Goal: Task Accomplishment & Management: Complete application form

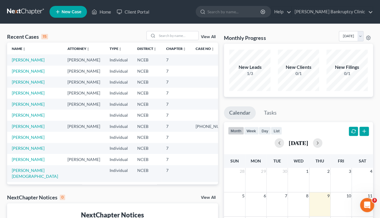
scroll to position [4, 0]
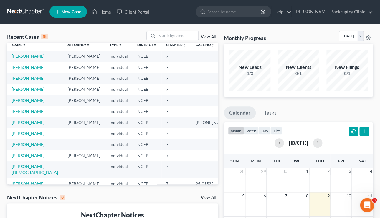
click at [29, 70] on link "[PERSON_NAME]" at bounding box center [28, 67] width 33 height 5
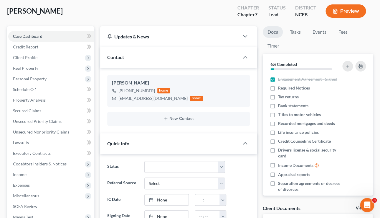
scroll to position [27, 0]
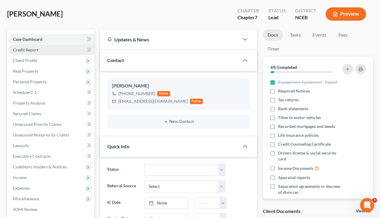
click at [39, 50] on link "Credit Report" at bounding box center [51, 50] width 86 height 11
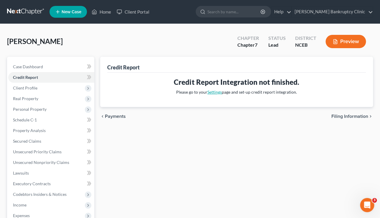
click at [216, 93] on link "Settings" at bounding box center [215, 91] width 14 height 5
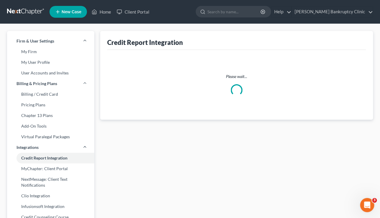
select select "28"
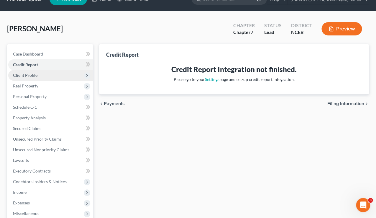
scroll to position [21, 0]
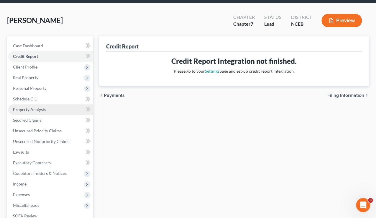
click at [49, 109] on link "Property Analysis" at bounding box center [50, 109] width 85 height 11
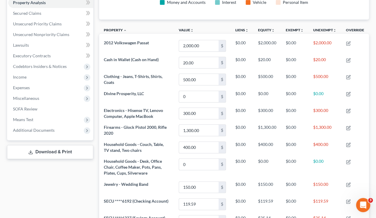
scroll to position [128, 0]
click at [56, 54] on link "Executory Contracts" at bounding box center [50, 55] width 85 height 11
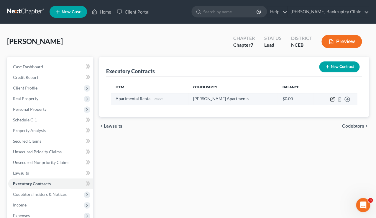
click at [331, 99] on icon "button" at bounding box center [332, 99] width 5 height 5
select select "3"
select select "28"
select select "3"
select select "0"
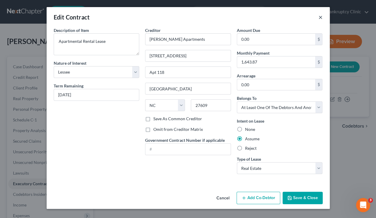
click at [320, 18] on button "×" at bounding box center [321, 17] width 4 height 7
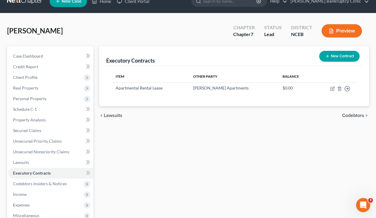
scroll to position [12, 0]
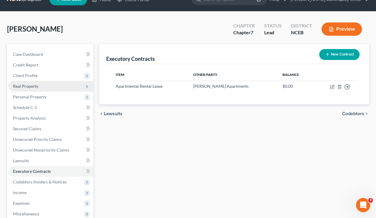
click at [59, 86] on span "Real Property" at bounding box center [50, 86] width 85 height 11
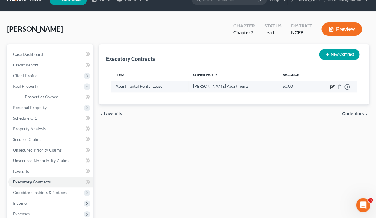
click at [331, 88] on icon "button" at bounding box center [332, 86] width 5 height 5
select select "3"
select select "28"
select select "3"
select select "0"
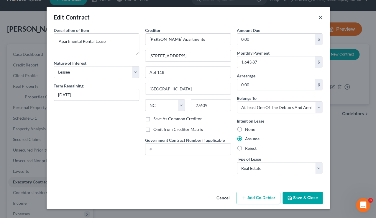
click at [322, 19] on button "×" at bounding box center [321, 17] width 4 height 7
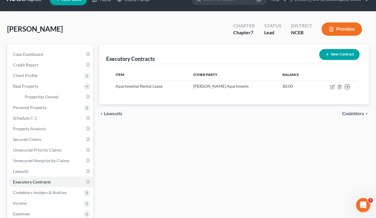
click at [342, 32] on button "Preview" at bounding box center [341, 28] width 40 height 13
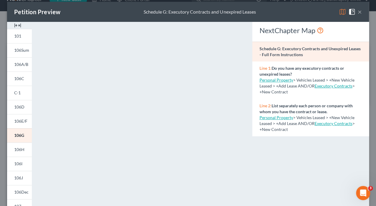
scroll to position [1, 0]
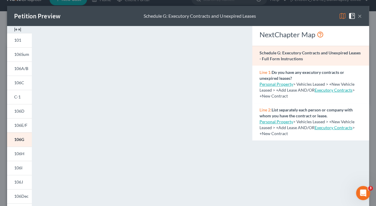
click at [360, 17] on button "×" at bounding box center [360, 15] width 4 height 7
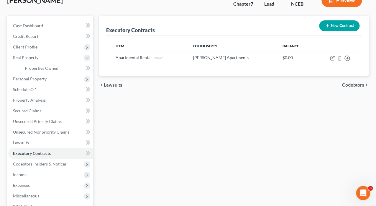
scroll to position [42, 0]
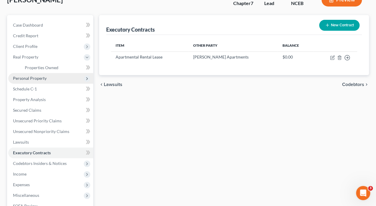
click at [52, 78] on span "Personal Property" at bounding box center [50, 78] width 85 height 11
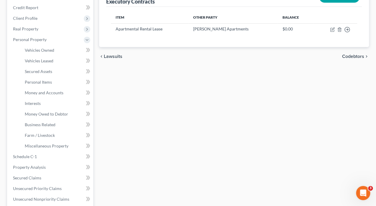
scroll to position [85, 0]
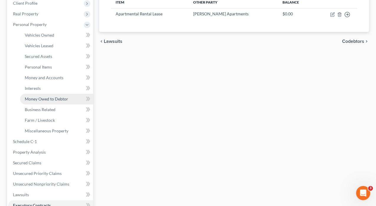
click at [66, 100] on span "Money Owed to Debtor" at bounding box center [46, 98] width 43 height 5
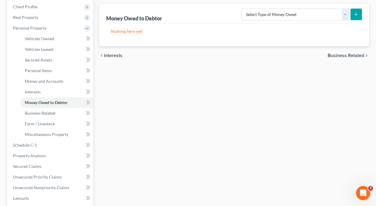
scroll to position [83, 0]
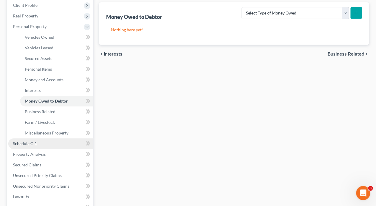
click at [53, 143] on link "Schedule C-1" at bounding box center [50, 143] width 85 height 11
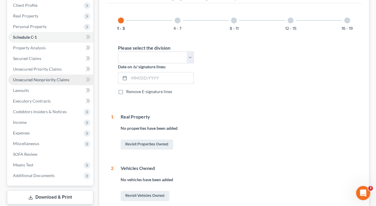
scroll to position [83, 0]
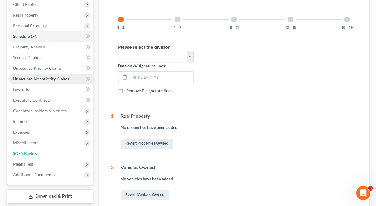
click at [48, 157] on link "SOFA Review" at bounding box center [50, 153] width 85 height 11
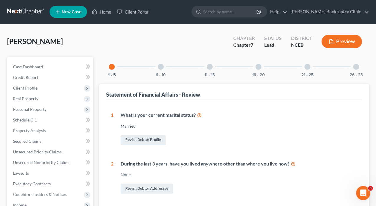
click at [336, 44] on button "Preview" at bounding box center [341, 41] width 40 height 13
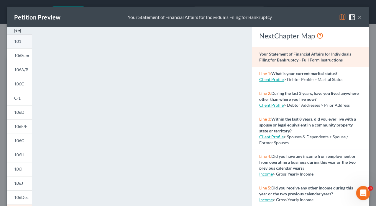
click at [18, 44] on link "101" at bounding box center [19, 41] width 25 height 14
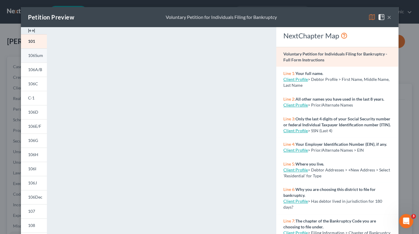
click at [34, 60] on link "106Sum" at bounding box center [34, 55] width 26 height 14
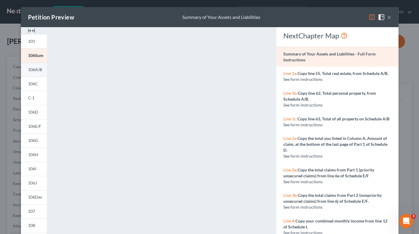
click at [40, 68] on span "106A/B" at bounding box center [35, 69] width 14 height 5
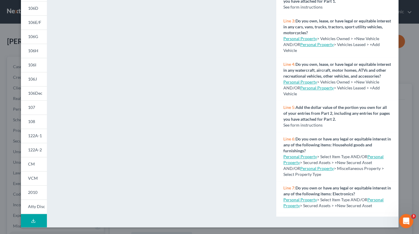
scroll to position [625, 0]
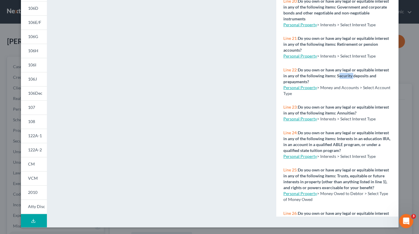
click at [303, 85] on link "Personal Property" at bounding box center [300, 87] width 34 height 5
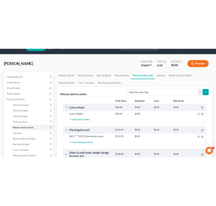
scroll to position [22, 0]
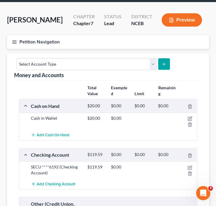
click at [14, 42] on icon "button" at bounding box center [14, 41] width 5 height 5
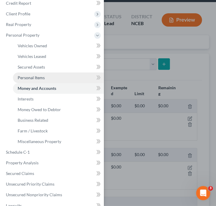
scroll to position [18, 0]
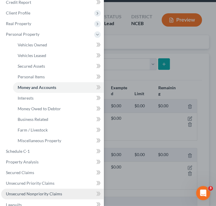
click at [36, 193] on span "Unsecured Nonpriority Claims" at bounding box center [34, 193] width 56 height 5
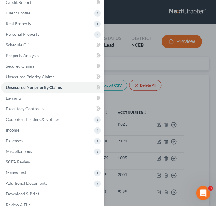
click at [170, 98] on div "Case Dashboard Payments Invoices Payments Payments Credit Report Client Profile" at bounding box center [108, 103] width 216 height 206
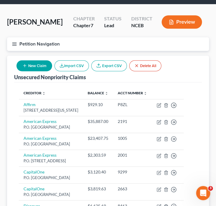
scroll to position [58, 0]
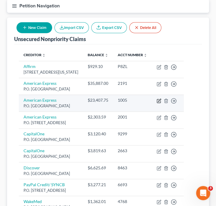
click at [162, 103] on icon "button" at bounding box center [159, 100] width 5 height 5
select select "4"
select select "10"
select select "0"
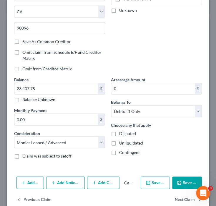
scroll to position [96, 0]
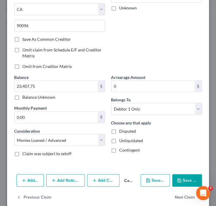
click at [187, 182] on button "Save & Close" at bounding box center [188, 180] width 30 height 12
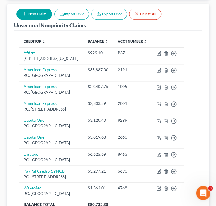
scroll to position [71, 0]
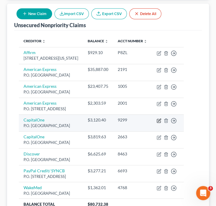
click at [162, 123] on icon "button" at bounding box center [159, 120] width 5 height 5
select select "28"
select select "2"
select select "0"
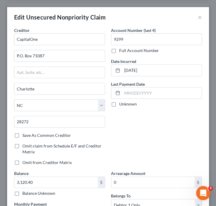
click at [119, 53] on label "Full Account Number" at bounding box center [139, 50] width 40 height 6
click at [122, 51] on input "Full Account Number" at bounding box center [124, 49] width 4 height 4
click at [119, 53] on label "Full Account Number" at bounding box center [139, 50] width 40 height 6
click at [122, 51] on input "Full Account Number" at bounding box center [124, 49] width 4 height 4
click at [201, 17] on button "×" at bounding box center [200, 17] width 4 height 7
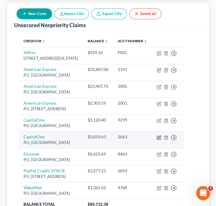
click at [162, 140] on icon "button" at bounding box center [159, 137] width 5 height 5
select select "28"
select select "2"
select select "0"
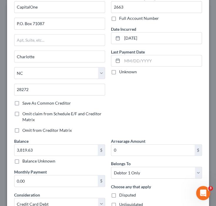
scroll to position [34, 0]
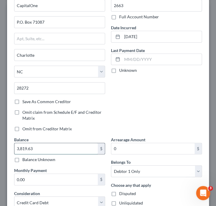
drag, startPoint x: 23, startPoint y: 149, endPoint x: 36, endPoint y: 149, distance: 12.7
click at [36, 149] on input "3,819.63" at bounding box center [55, 148] width 83 height 11
type input "3,842"
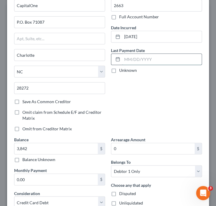
click at [127, 60] on input "text" at bounding box center [162, 59] width 80 height 11
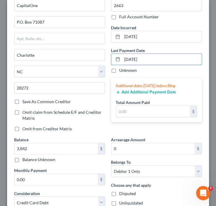
type input "[DATE]"
click at [178, 71] on div "Unknown" at bounding box center [156, 70] width 91 height 6
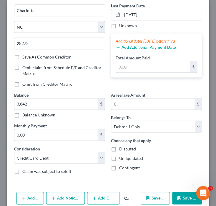
scroll to position [83, 0]
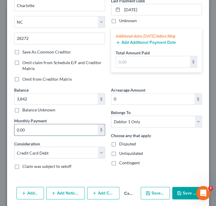
click at [37, 134] on input "0.00" at bounding box center [55, 129] width 83 height 11
type input "90"
click at [44, 140] on div "Consideration Select Cable / Satellite Services Collection Agency Credit Card D…" at bounding box center [59, 149] width 91 height 18
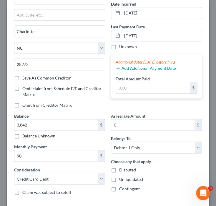
scroll to position [86, 0]
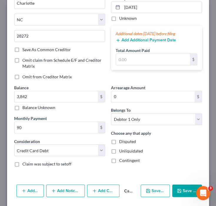
click at [183, 192] on button "Save & Close" at bounding box center [188, 190] width 30 height 12
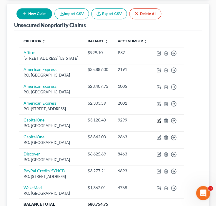
click at [161, 121] on icon "button" at bounding box center [159, 119] width 3 height 3
select select "28"
select select "2"
select select "0"
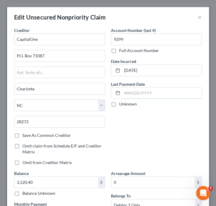
click at [132, 95] on input "text" at bounding box center [162, 92] width 80 height 11
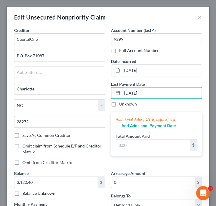
type input "[DATE]"
click at [96, 142] on div "Creditor * CapitalOne P.O. [GEOGRAPHIC_DATA] [US_STATE] AK AR AZ CA CO CT DE DC…" at bounding box center [59, 98] width 97 height 143
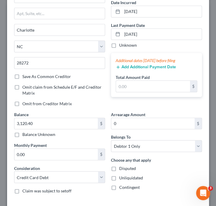
scroll to position [72, 0]
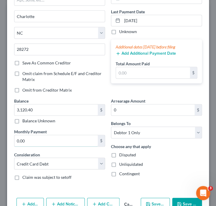
click at [29, 141] on input "0.00" at bounding box center [55, 140] width 83 height 11
type input "101"
click at [49, 152] on div "Consideration Select Cable / Satellite Services Collection Agency Credit Card D…" at bounding box center [59, 160] width 91 height 18
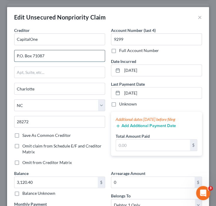
drag, startPoint x: 52, startPoint y: 55, endPoint x: 33, endPoint y: 59, distance: 19.4
click at [33, 59] on input "P.O. Box 71087" at bounding box center [59, 55] width 91 height 11
type input "P.O. Box 31293"
click at [39, 88] on input "Charlotte" at bounding box center [59, 88] width 91 height 11
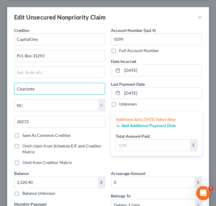
drag, startPoint x: 39, startPoint y: 88, endPoint x: 12, endPoint y: 90, distance: 27.2
click at [14, 90] on input "Charlotte" at bounding box center [59, 88] width 91 height 11
type input "[GEOGRAPHIC_DATA]"
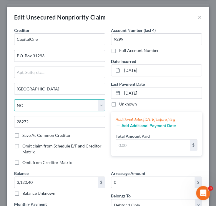
select select "46"
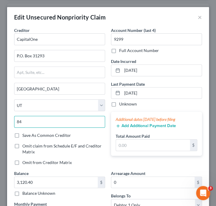
click at [29, 124] on input "84" at bounding box center [59, 122] width 91 height 12
type input "84131"
click at [86, 134] on div "Save As Common Creditor" at bounding box center [59, 135] width 91 height 6
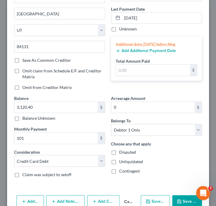
scroll to position [105, 0]
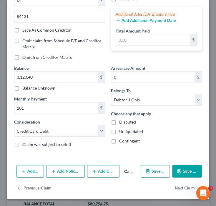
click at [179, 170] on icon "button" at bounding box center [179, 170] width 5 height 5
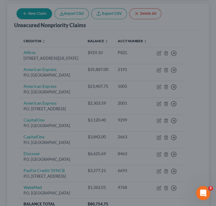
type input "101.00"
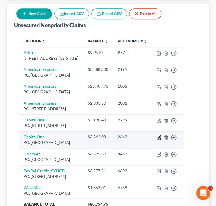
click at [162, 140] on icon "button" at bounding box center [159, 137] width 5 height 5
select select "28"
select select "2"
select select "0"
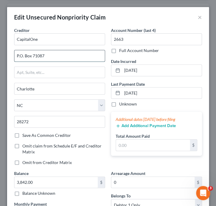
drag, startPoint x: 48, startPoint y: 54, endPoint x: 33, endPoint y: 56, distance: 15.8
click at [33, 56] on input "P.O. Box 71087" at bounding box center [59, 55] width 91 height 11
type input "P.O. Box 31293"
type input "[GEOGRAPHIC_DATA]"
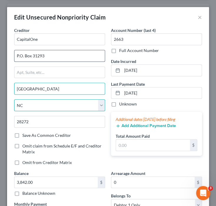
select select "46"
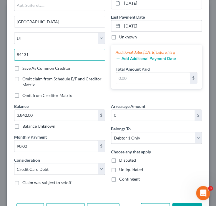
scroll to position [75, 0]
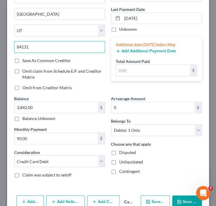
type input "84131"
click at [181, 199] on button "Save & Close" at bounding box center [188, 201] width 30 height 12
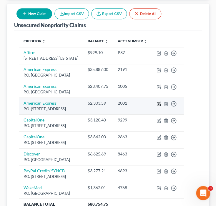
click at [162, 106] on icon "button" at bounding box center [159, 103] width 5 height 5
select select "14"
select select "2"
select select "0"
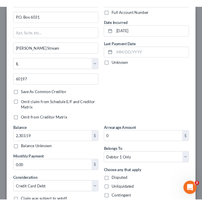
scroll to position [0, 0]
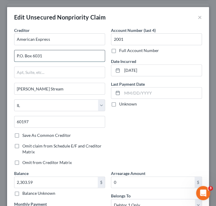
drag, startPoint x: 46, startPoint y: 56, endPoint x: 33, endPoint y: 58, distance: 13.7
click at [33, 58] on input "P.O. Box 6031" at bounding box center [59, 55] width 91 height 11
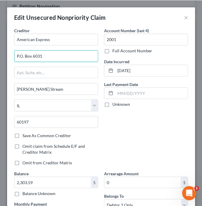
scroll to position [86, 0]
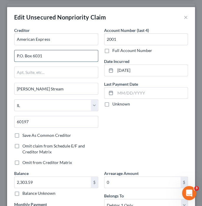
click at [49, 54] on input "P.O. Box 6031" at bounding box center [55, 55] width 83 height 11
drag, startPoint x: 49, startPoint y: 54, endPoint x: 35, endPoint y: 54, distance: 14.5
click at [35, 54] on input "P.O. Box 6031" at bounding box center [55, 55] width 83 height 11
type input "P.O. Box 981537"
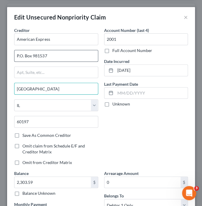
type input "[GEOGRAPHIC_DATA]"
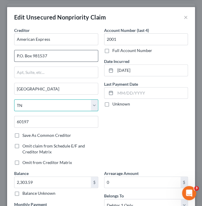
select select "45"
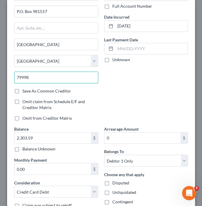
scroll to position [47, 0]
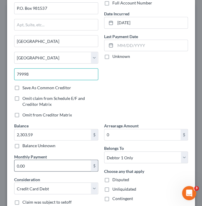
type input "79998"
click at [32, 168] on input "0.00" at bounding box center [52, 165] width 76 height 11
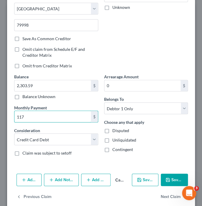
scroll to position [105, 0]
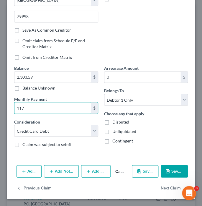
click at [176, 170] on button "Save & Close" at bounding box center [174, 171] width 27 height 12
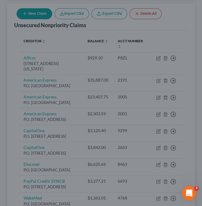
type input "117.00"
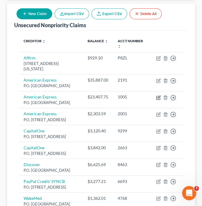
click at [158, 100] on icon "button" at bounding box center [158, 97] width 5 height 5
select select "4"
select select "10"
select select "0"
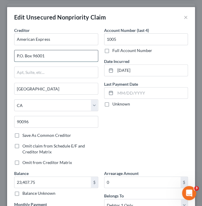
drag, startPoint x: 55, startPoint y: 57, endPoint x: 33, endPoint y: 57, distance: 21.8
click at [33, 57] on input "P.O. Box 96001" at bounding box center [55, 55] width 83 height 11
type input "P.O. Box 981537"
type input "[GEOGRAPHIC_DATA]"
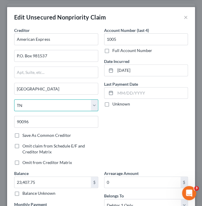
click at [29, 106] on select "State [US_STATE] AK AR AZ CA CO CT DE DC [GEOGRAPHIC_DATA] [GEOGRAPHIC_DATA] GU…" at bounding box center [56, 105] width 84 height 12
select select "45"
click option "[GEOGRAPHIC_DATA]" at bounding box center [0, 0] width 0 height 0
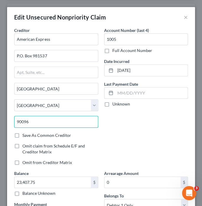
click at [32, 122] on input "90096" at bounding box center [56, 122] width 84 height 12
type input "9"
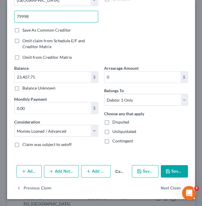
type input "79998"
click at [177, 172] on button "Save & Close" at bounding box center [174, 171] width 27 height 12
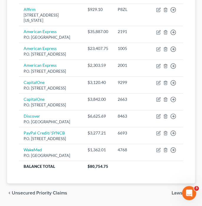
scroll to position [134, 0]
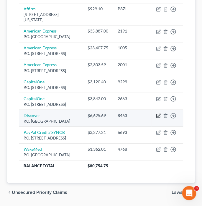
click at [158, 118] on icon "button" at bounding box center [158, 115] width 5 height 5
select select "28"
select select "2"
select select "0"
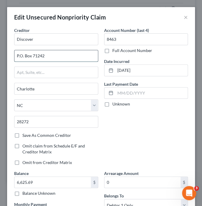
drag, startPoint x: 49, startPoint y: 54, endPoint x: 34, endPoint y: 58, distance: 16.2
click at [34, 58] on input "P.O. Box 71242" at bounding box center [55, 55] width 83 height 11
type input "P.O. Box 730939"
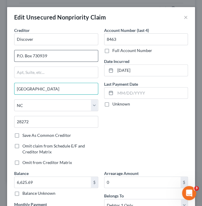
type input "[GEOGRAPHIC_DATA]"
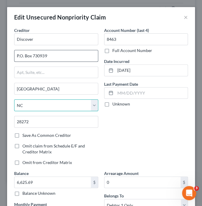
select select "46"
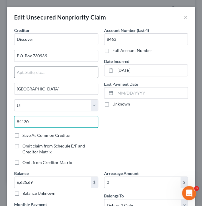
scroll to position [6, 0]
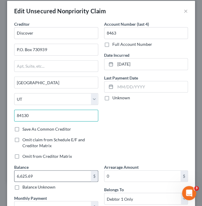
type input "84130"
click at [27, 177] on input "6,625.69" at bounding box center [52, 175] width 76 height 11
click at [35, 177] on input "6,625.69" at bounding box center [52, 175] width 76 height 11
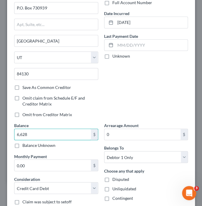
scroll to position [51, 0]
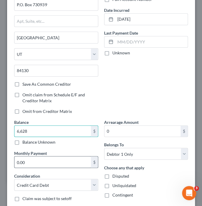
type input "6,628"
click at [37, 163] on input "0.00" at bounding box center [52, 161] width 76 height 11
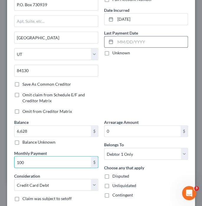
type input "100"
click at [119, 44] on input "text" at bounding box center [151, 41] width 73 height 11
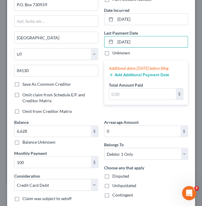
type input "[DATE]"
click at [166, 55] on div "Unknown" at bounding box center [146, 53] width 84 height 6
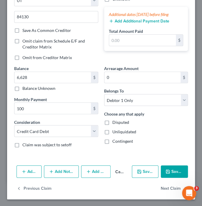
scroll to position [105, 0]
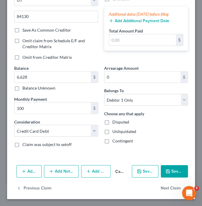
click at [167, 171] on icon "button" at bounding box center [167, 170] width 5 height 5
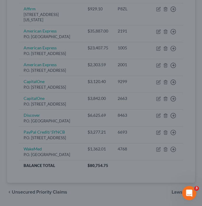
type input "6,628.00"
type input "100.00"
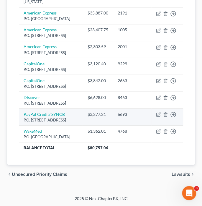
scroll to position [172, 0]
click at [157, 115] on icon "button" at bounding box center [158, 114] width 5 height 5
select select "39"
select select "2"
select select "0"
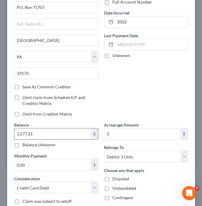
scroll to position [49, 0]
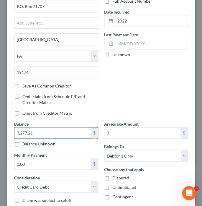
click at [27, 133] on input "3,277.21" at bounding box center [52, 132] width 76 height 11
click at [38, 132] on input "3,277.21" at bounding box center [52, 132] width 76 height 11
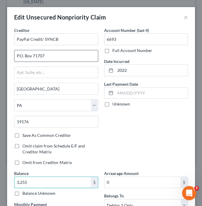
type input "3,255"
click at [42, 56] on input "P.O. Box 71707" at bounding box center [55, 55] width 83 height 11
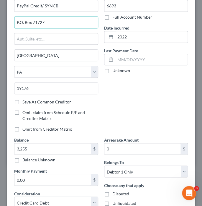
scroll to position [34, 0]
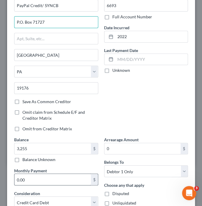
type input "P.O. Box 71727"
click at [34, 182] on input "0.00" at bounding box center [52, 178] width 76 height 11
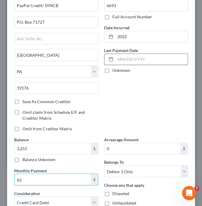
type input "62"
click at [122, 59] on input "text" at bounding box center [151, 59] width 73 height 11
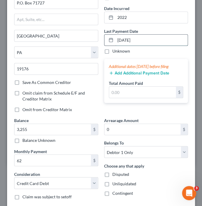
scroll to position [0, 0]
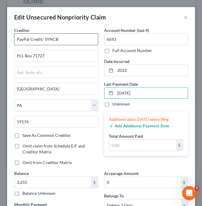
type input "[DATE]"
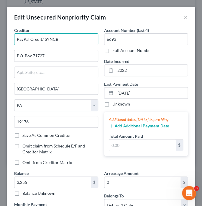
drag, startPoint x: 45, startPoint y: 40, endPoint x: 14, endPoint y: 41, distance: 30.4
click at [14, 41] on input "PayPal Credit/ SYNCB" at bounding box center [56, 39] width 84 height 12
click at [35, 41] on input "SYNCB" at bounding box center [56, 39] width 84 height 12
paste input "PayPal Credit/"
click at [31, 40] on input "SYNCBPayPal Credit/" at bounding box center [56, 39] width 84 height 12
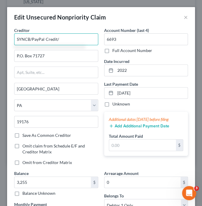
click at [65, 42] on input "SYNCB/PayPal Credit/" at bounding box center [56, 39] width 84 height 12
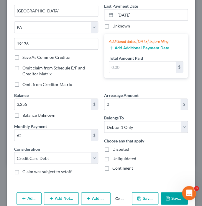
scroll to position [78, 0]
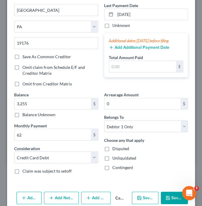
type input "SYNCB/PayPal Credit"
click at [172, 199] on button "Save & Close" at bounding box center [174, 197] width 27 height 12
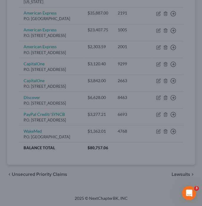
type input "3,255.00"
type input "62.00"
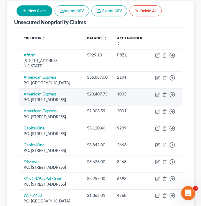
scroll to position [86, 0]
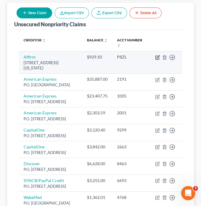
click at [158, 57] on icon "button" at bounding box center [157, 57] width 5 height 5
select select "4"
select select "2"
select select "0"
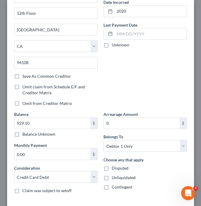
scroll to position [16, 0]
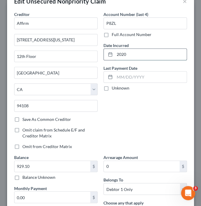
click at [133, 53] on input "2020" at bounding box center [151, 54] width 72 height 11
drag, startPoint x: 133, startPoint y: 53, endPoint x: 115, endPoint y: 55, distance: 17.8
click at [116, 55] on input "2020" at bounding box center [151, 54] width 72 height 11
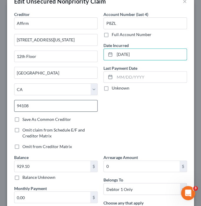
scroll to position [0, 0]
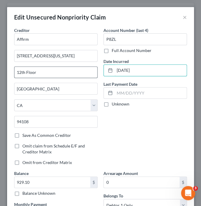
type input "[DATE]"
drag, startPoint x: 45, startPoint y: 74, endPoint x: 0, endPoint y: 74, distance: 44.2
click at [14, 74] on input "12th Floor" at bounding box center [55, 72] width 83 height 11
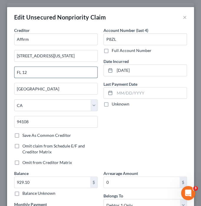
type input "FL 12"
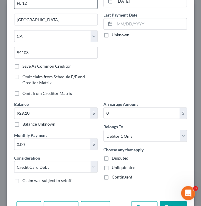
scroll to position [89, 0]
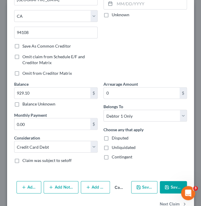
click at [171, 188] on button "Save & Close" at bounding box center [173, 187] width 27 height 12
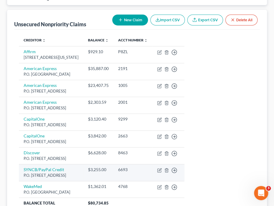
scroll to position [0, 0]
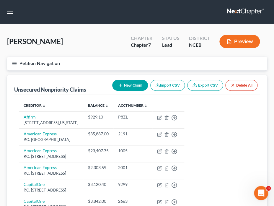
click at [13, 62] on line "button" at bounding box center [14, 62] width 4 height 0
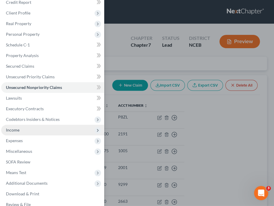
click at [27, 132] on span "Income" at bounding box center [52, 129] width 103 height 11
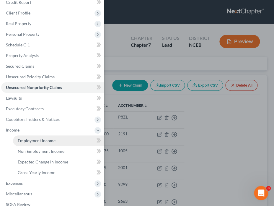
click at [34, 141] on span "Employment Income" at bounding box center [37, 140] width 38 height 5
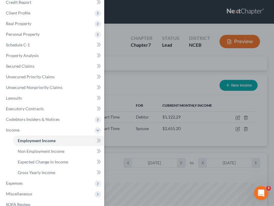
scroll to position [118, 247]
click at [158, 83] on div "Case Dashboard Payments Invoices Payments Payments Credit Report Client Profile" at bounding box center [137, 103] width 274 height 206
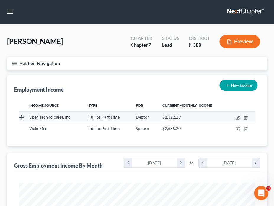
click at [60, 117] on span "Uber Technologies, Inc" at bounding box center [49, 116] width 41 height 5
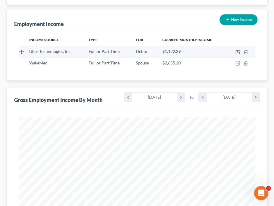
scroll to position [65, 0]
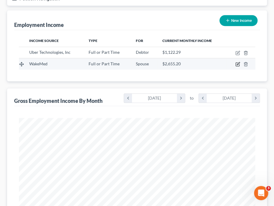
click at [238, 64] on icon "button" at bounding box center [237, 64] width 5 height 5
select select "0"
select select "28"
select select "0"
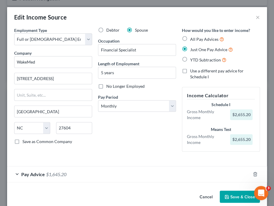
click at [257, 12] on div "Edit Income Source ×" at bounding box center [137, 17] width 260 height 20
click at [257, 17] on button "×" at bounding box center [257, 17] width 4 height 7
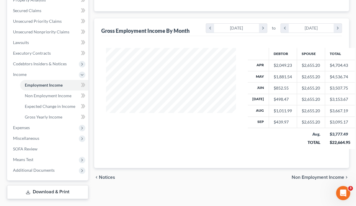
scroll to position [135, 0]
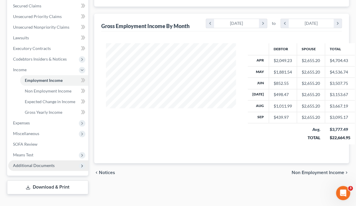
click at [80, 165] on icon at bounding box center [82, 165] width 5 height 5
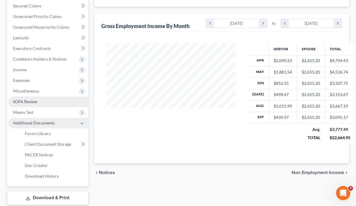
click at [36, 102] on span "SOFA Review" at bounding box center [25, 101] width 24 height 5
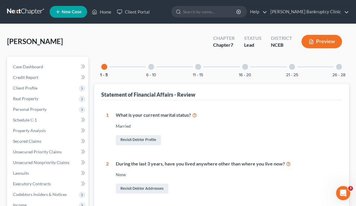
click at [148, 67] on div "6 - 10" at bounding box center [151, 67] width 20 height 20
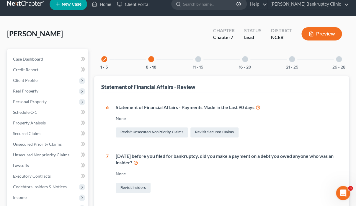
scroll to position [7, 0]
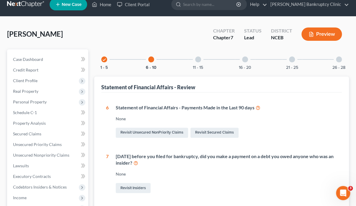
click at [105, 60] on icon "check" at bounding box center [104, 60] width 4 height 4
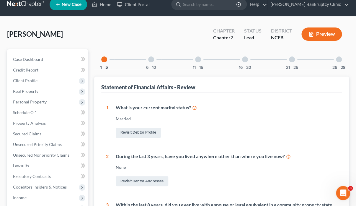
click at [150, 57] on div at bounding box center [151, 59] width 6 height 6
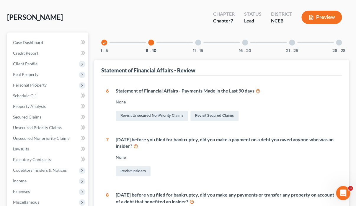
scroll to position [24, 0]
click at [60, 63] on span "Client Profile" at bounding box center [48, 64] width 80 height 11
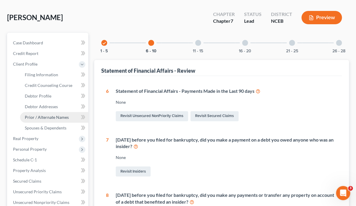
click at [54, 114] on link "Prior / Alternate Names" at bounding box center [54, 117] width 68 height 11
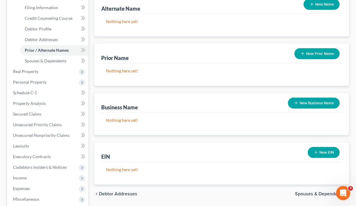
scroll to position [91, 0]
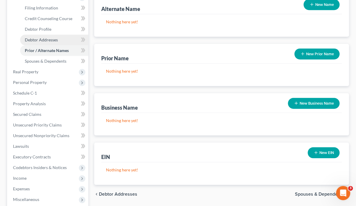
click at [53, 41] on span "Debtor Addresses" at bounding box center [41, 39] width 33 height 5
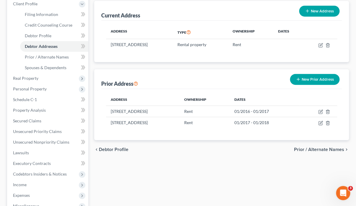
scroll to position [89, 0]
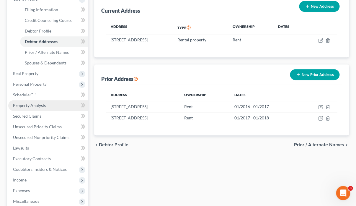
click at [48, 108] on link "Property Analysis" at bounding box center [48, 105] width 80 height 11
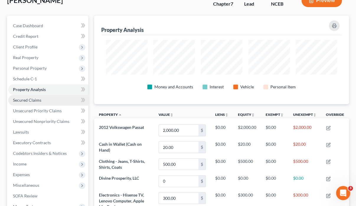
scroll to position [52, 0]
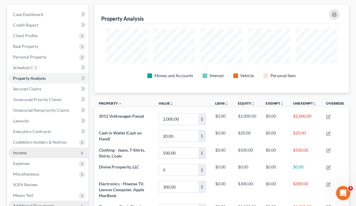
click at [44, 152] on span "Income" at bounding box center [48, 152] width 80 height 11
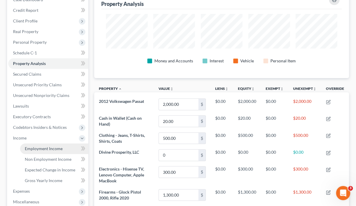
scroll to position [68, 0]
click at [40, 150] on span "Employment Income" at bounding box center [44, 147] width 38 height 5
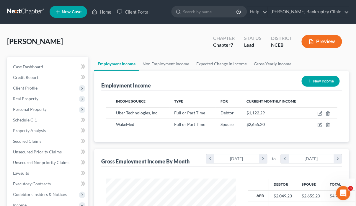
scroll to position [106, 142]
click at [50, 89] on span "Client Profile" at bounding box center [48, 88] width 80 height 11
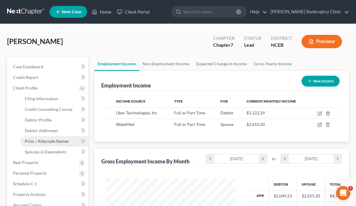
click at [51, 142] on span "Prior / Alternate Names" at bounding box center [47, 140] width 44 height 5
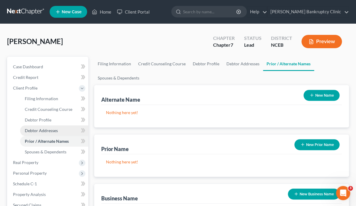
click at [56, 132] on span "Debtor Addresses" at bounding box center [41, 130] width 33 height 5
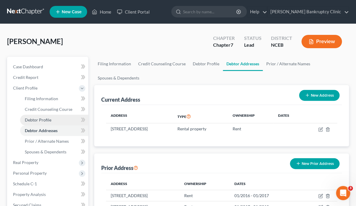
click at [58, 120] on link "Debtor Profile" at bounding box center [54, 119] width 68 height 11
select select "1"
select select "2"
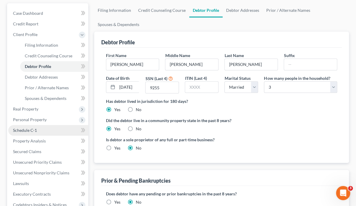
scroll to position [51, 0]
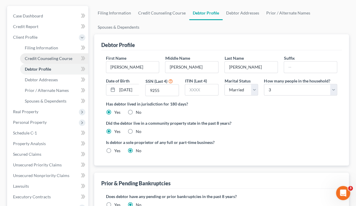
click at [53, 58] on span "Credit Counseling Course" at bounding box center [48, 58] width 47 height 5
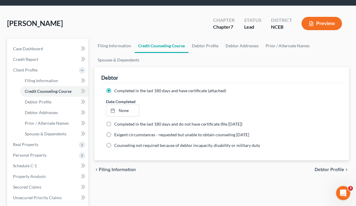
scroll to position [19, 0]
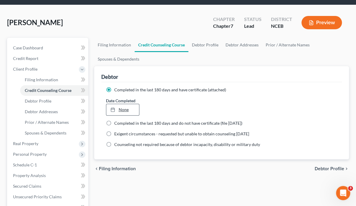
click at [125, 112] on link "None" at bounding box center [122, 109] width 33 height 11
type input "[DATE]"
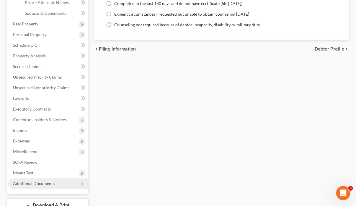
scroll to position [166, 0]
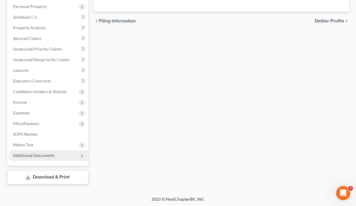
click at [39, 155] on span "Additional Documents" at bounding box center [34, 154] width 42 height 5
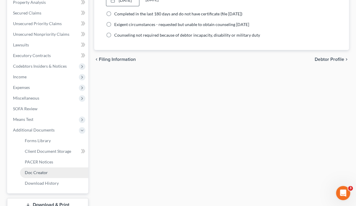
scroll to position [132, 0]
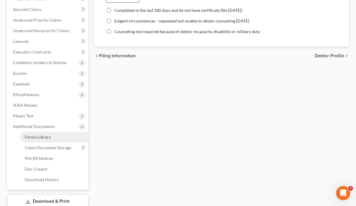
click at [46, 140] on link "Forms Library" at bounding box center [54, 137] width 68 height 11
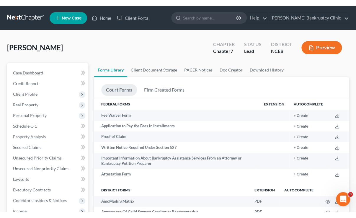
scroll to position [133, 0]
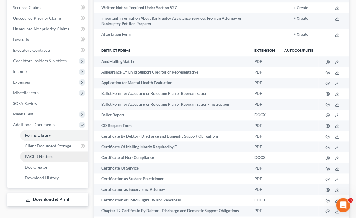
click at [62, 155] on link "PACER Notices" at bounding box center [54, 156] width 68 height 11
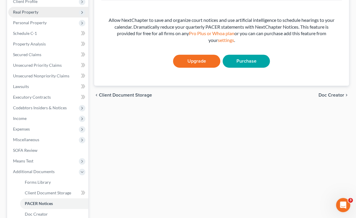
scroll to position [87, 0]
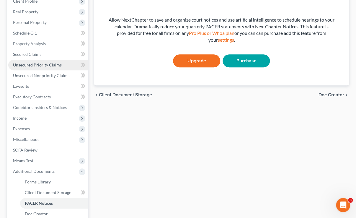
click at [67, 66] on link "Unsecured Priority Claims" at bounding box center [48, 65] width 80 height 11
